Goal: Entertainment & Leisure: Consume media (video, audio)

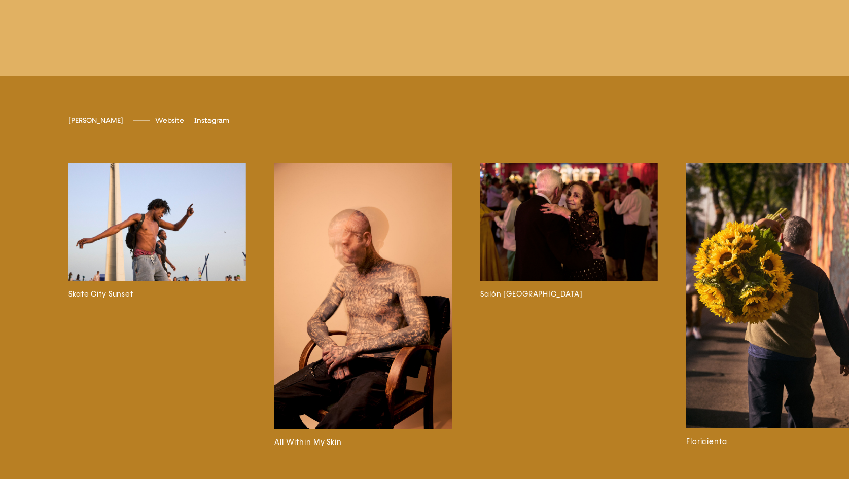
scroll to position [2852, 0]
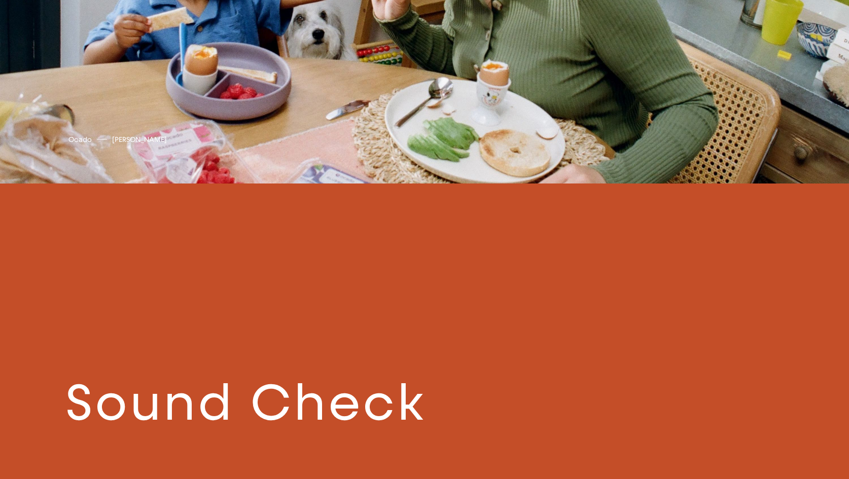
scroll to position [997, 0]
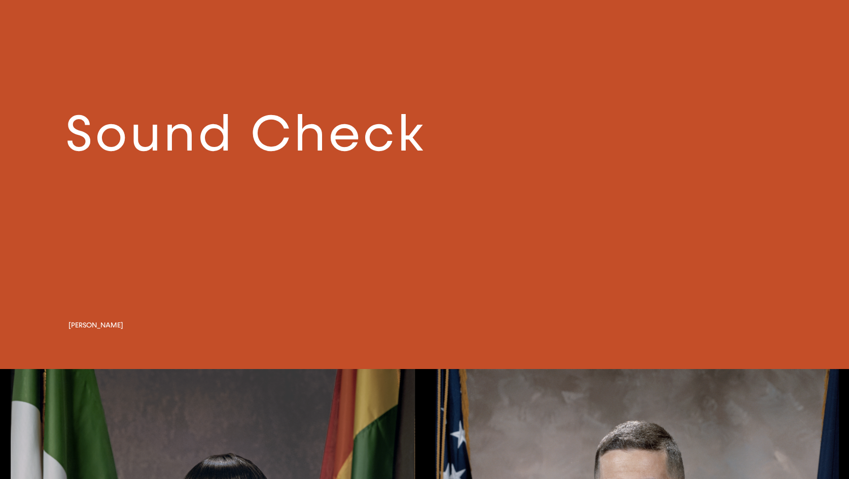
click at [343, 118] on link at bounding box center [424, 142] width 849 height 456
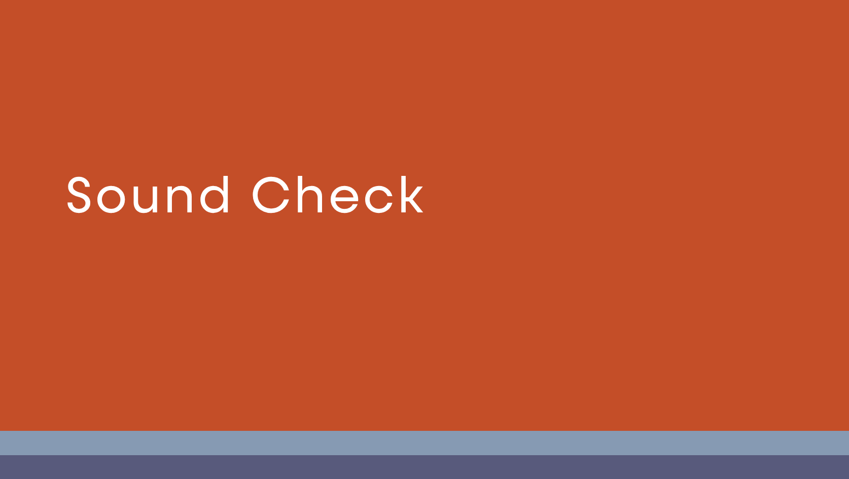
scroll to position [911, 0]
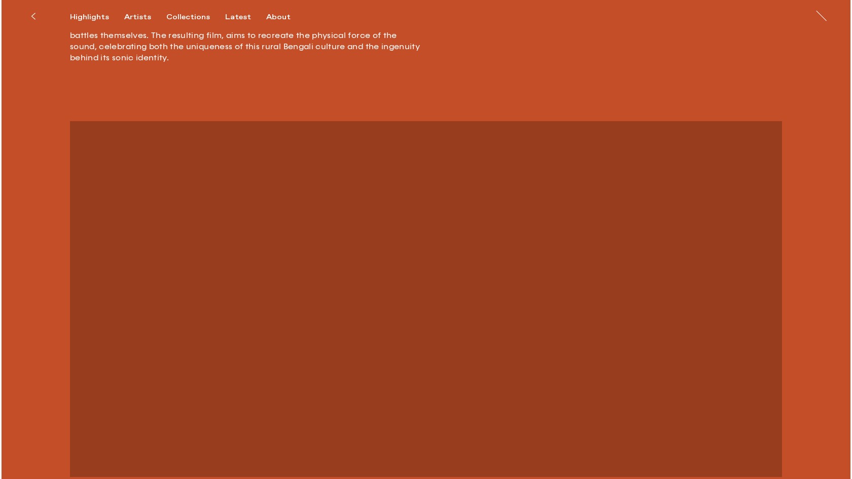
scroll to position [731, 0]
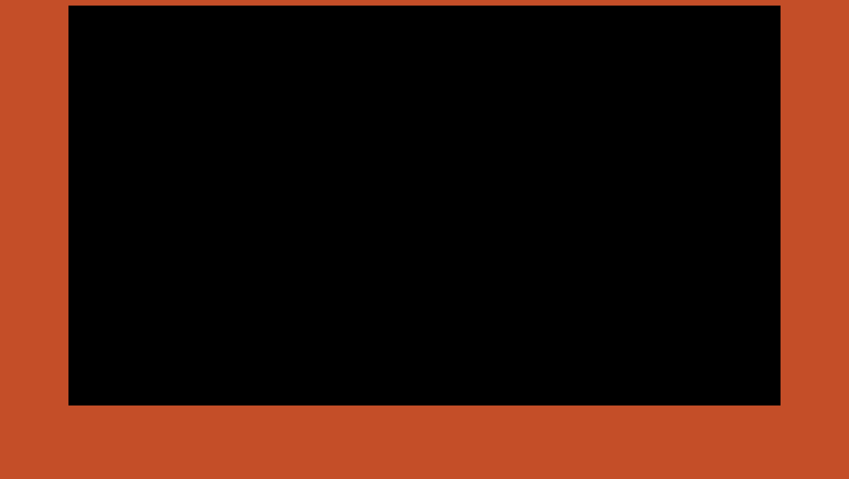
click at [414, 269] on video at bounding box center [424, 206] width 712 height 401
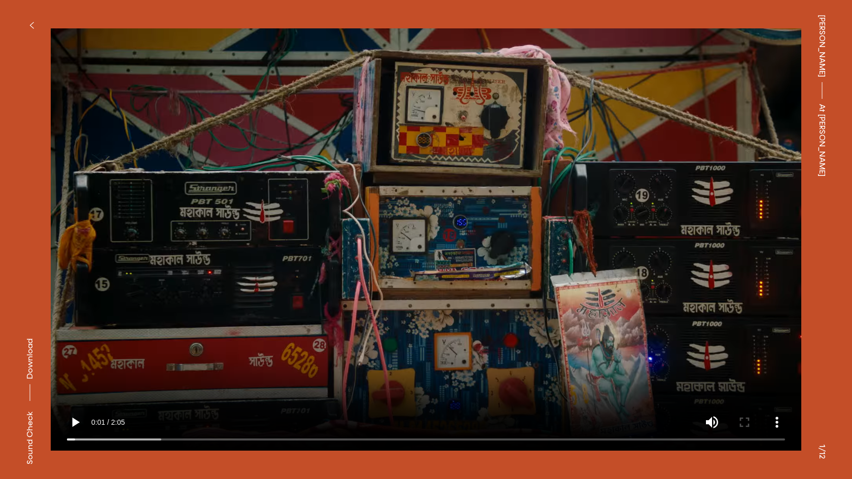
click at [338, 439] on video at bounding box center [426, 239] width 751 height 423
click at [319, 438] on video at bounding box center [426, 239] width 751 height 423
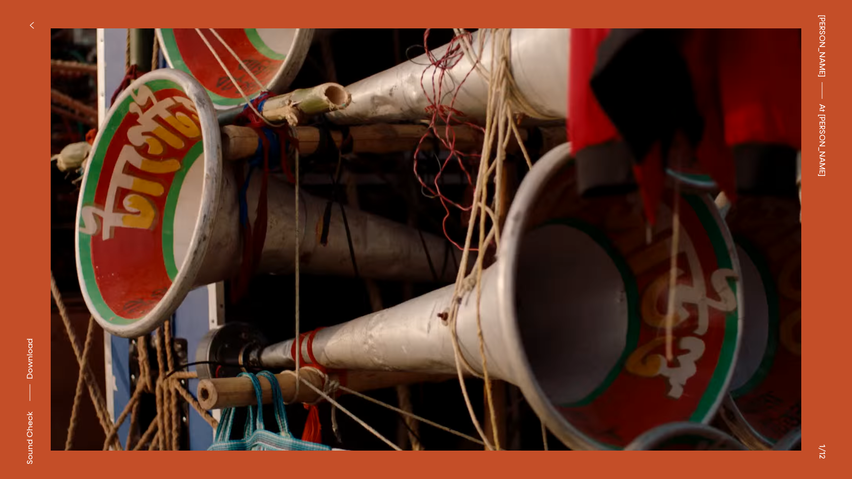
click at [602, 353] on video at bounding box center [426, 239] width 751 height 423
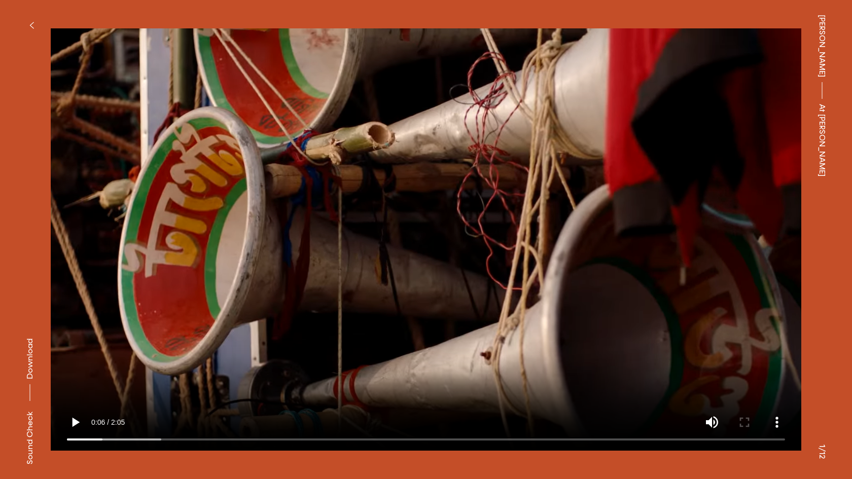
click at [602, 351] on video at bounding box center [426, 239] width 751 height 423
